Goal: Find specific page/section

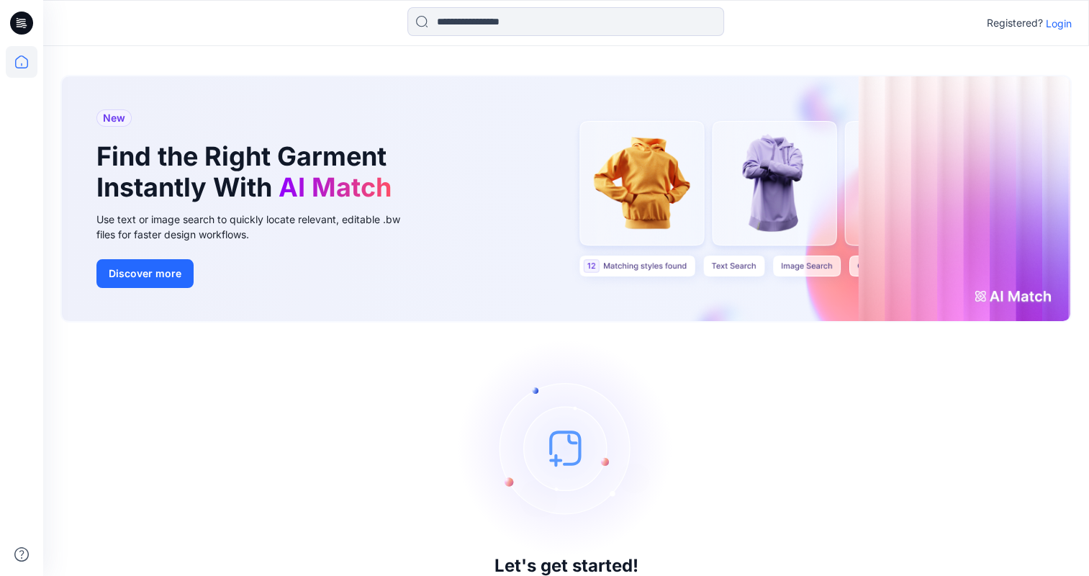
click at [1053, 25] on p "Login" at bounding box center [1059, 23] width 26 height 15
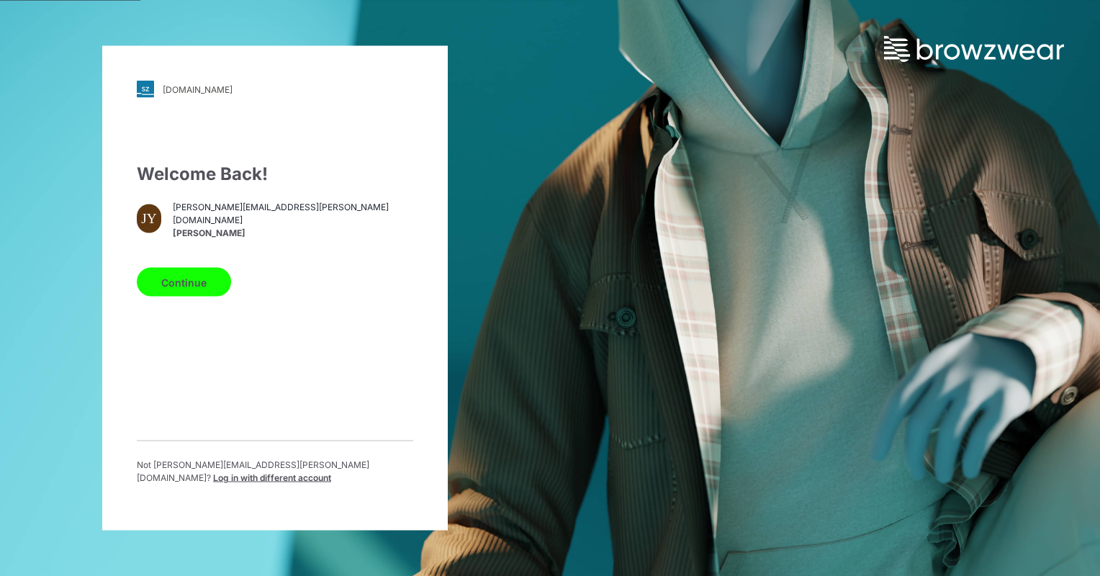
click at [186, 289] on button "Continue" at bounding box center [184, 282] width 94 height 29
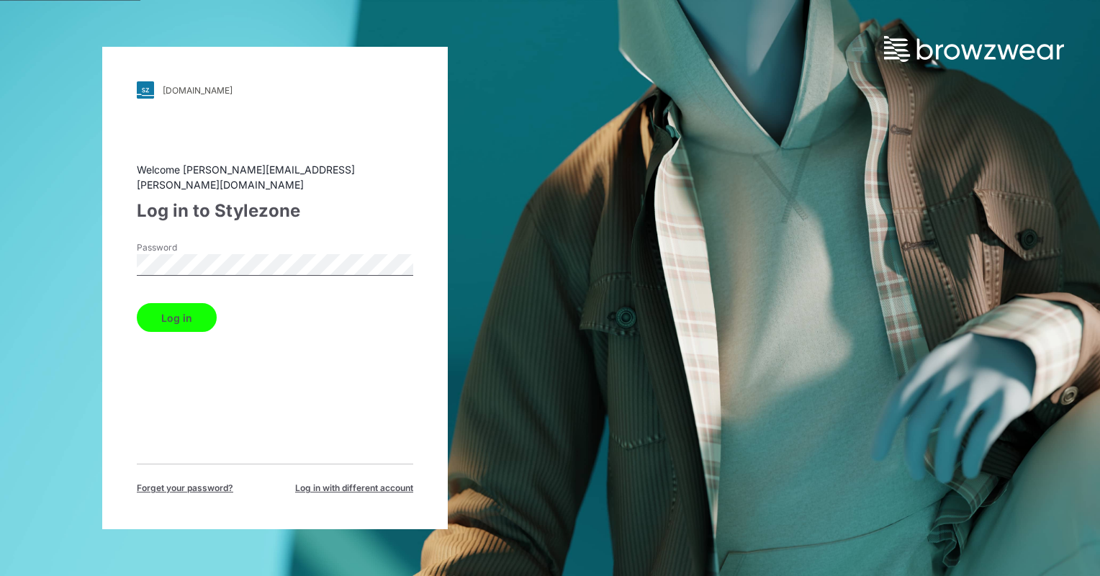
click at [194, 310] on button "Log in" at bounding box center [177, 317] width 80 height 29
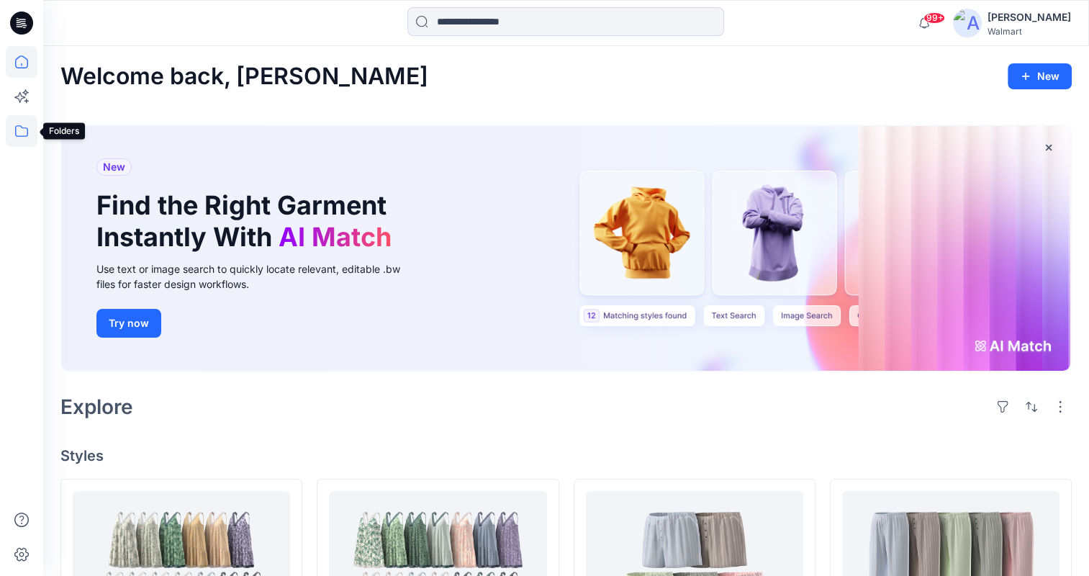
click at [23, 130] on icon at bounding box center [22, 131] width 32 height 32
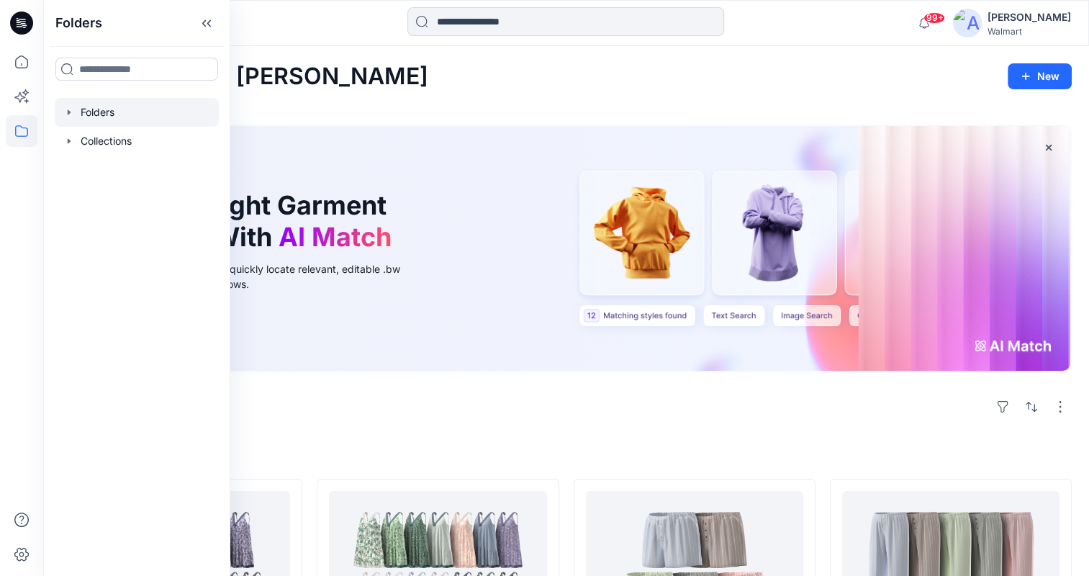
click at [68, 114] on icon "button" at bounding box center [69, 111] width 3 height 5
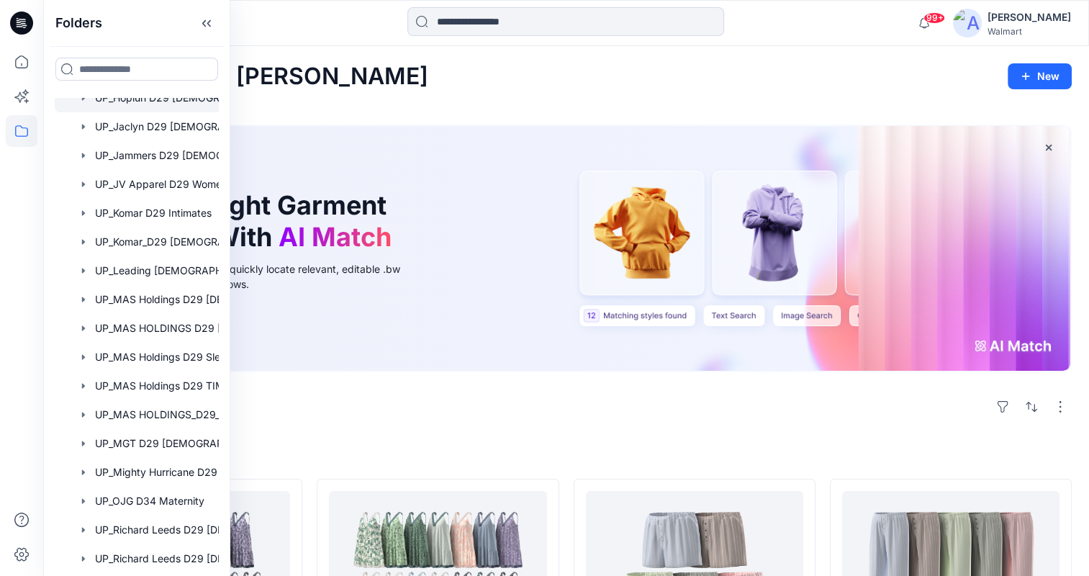
scroll to position [936, 0]
click at [148, 390] on div at bounding box center [156, 385] width 202 height 29
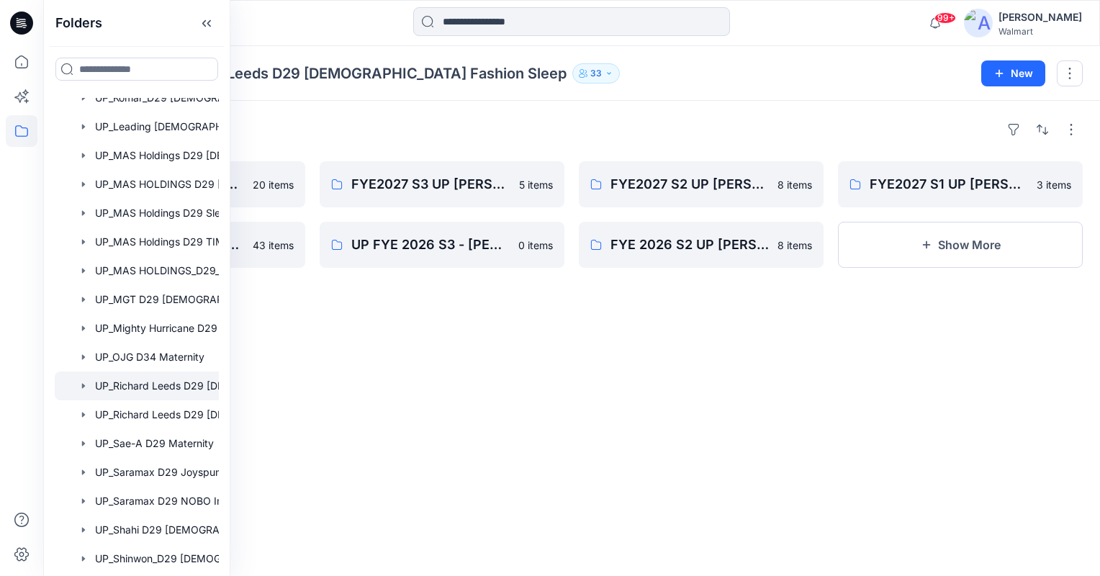
click at [602, 122] on div "Folders" at bounding box center [571, 129] width 1022 height 23
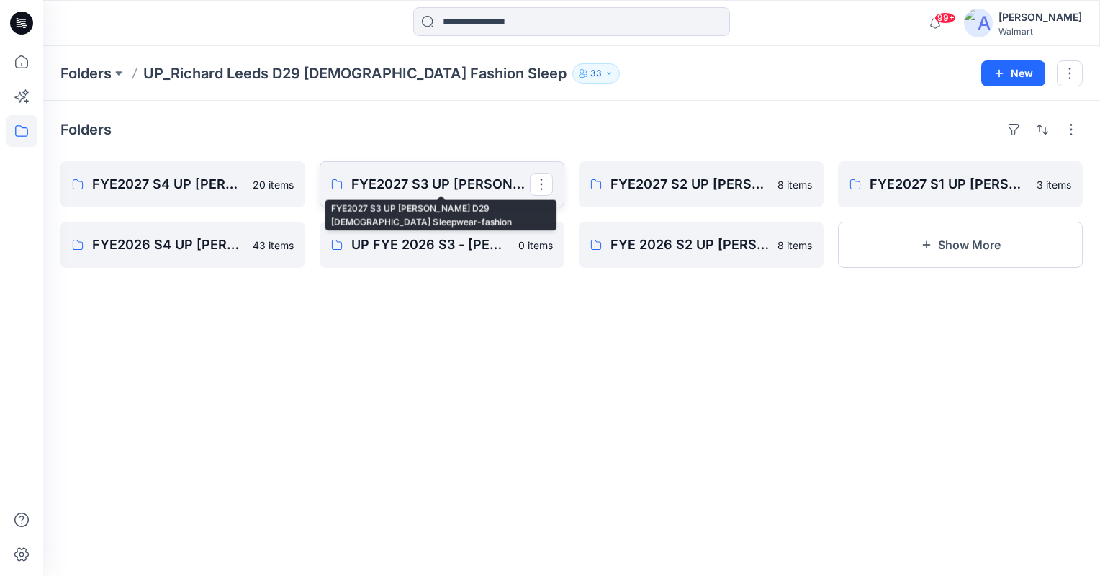
click at [438, 183] on p "FYE2027 S3 UP Richard Leeds D29 Ladies Sleepwear-fashion" at bounding box center [440, 184] width 179 height 20
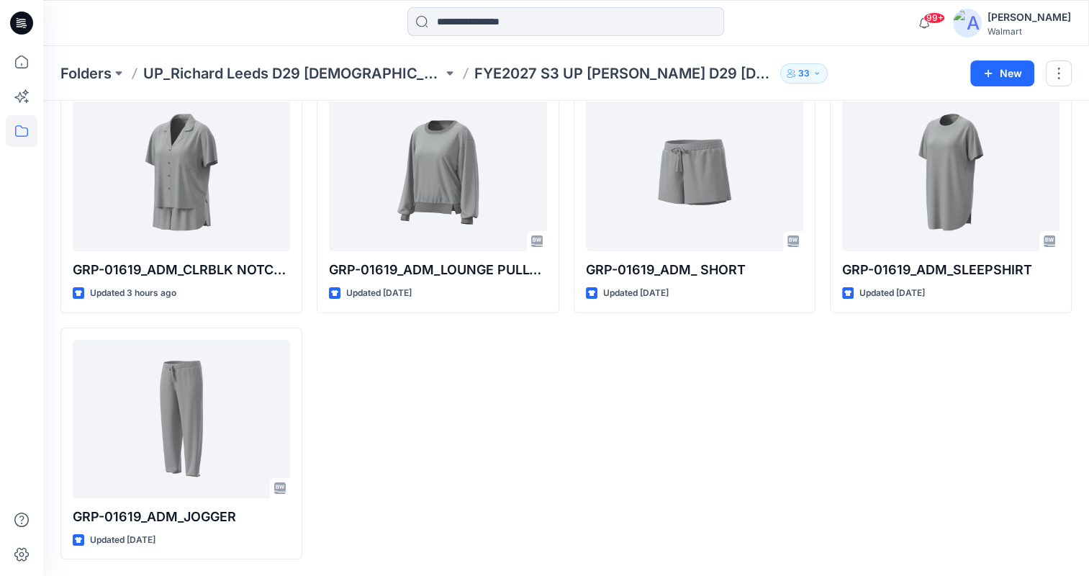
scroll to position [9, 0]
